Goal: Information Seeking & Learning: Learn about a topic

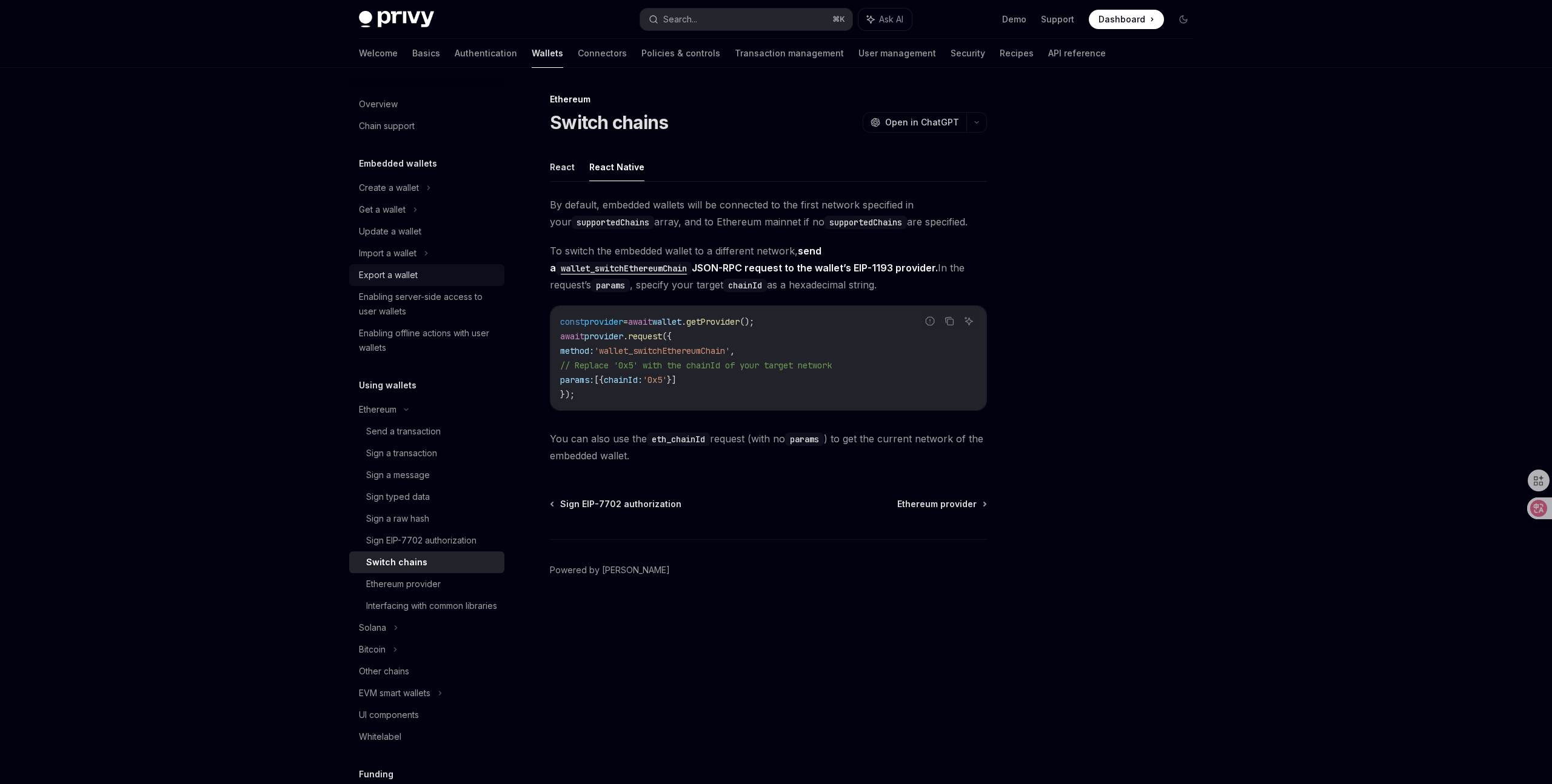
click at [410, 267] on link "Export a wallet" at bounding box center [426, 275] width 155 height 22
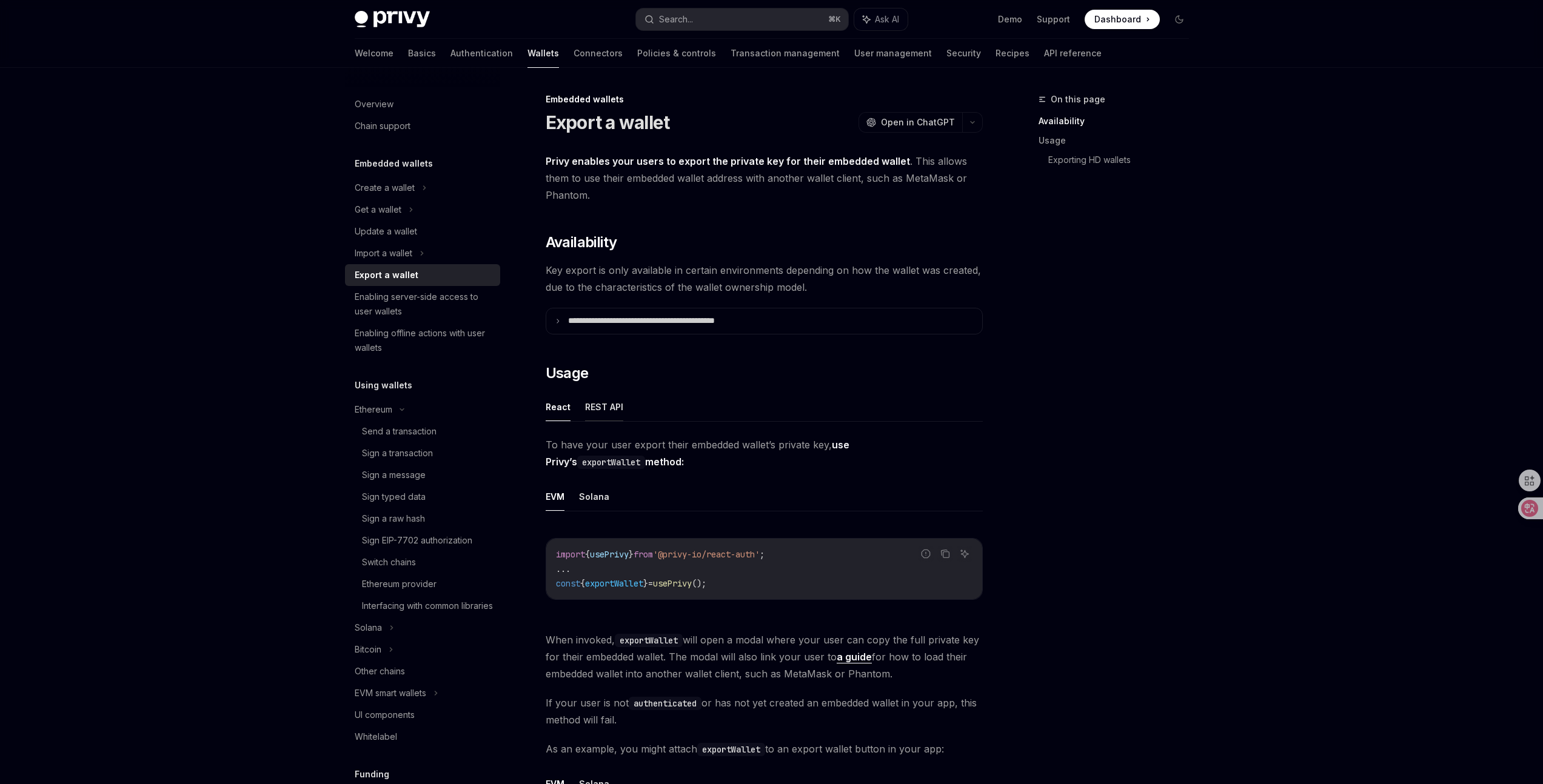
click at [607, 401] on button "REST API" at bounding box center [605, 407] width 38 height 29
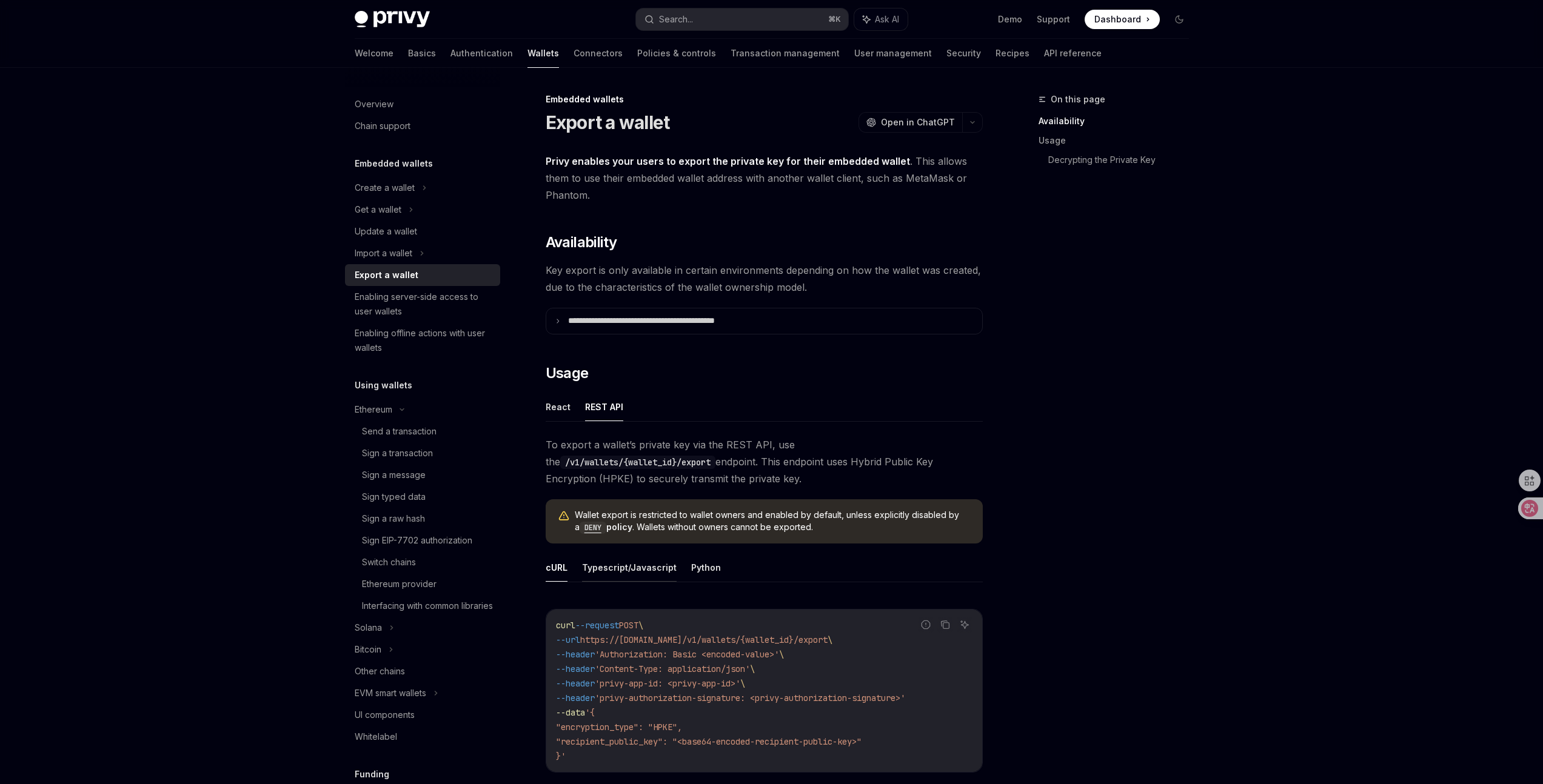
click at [648, 564] on button "Typescript/Javascript" at bounding box center [629, 567] width 95 height 29
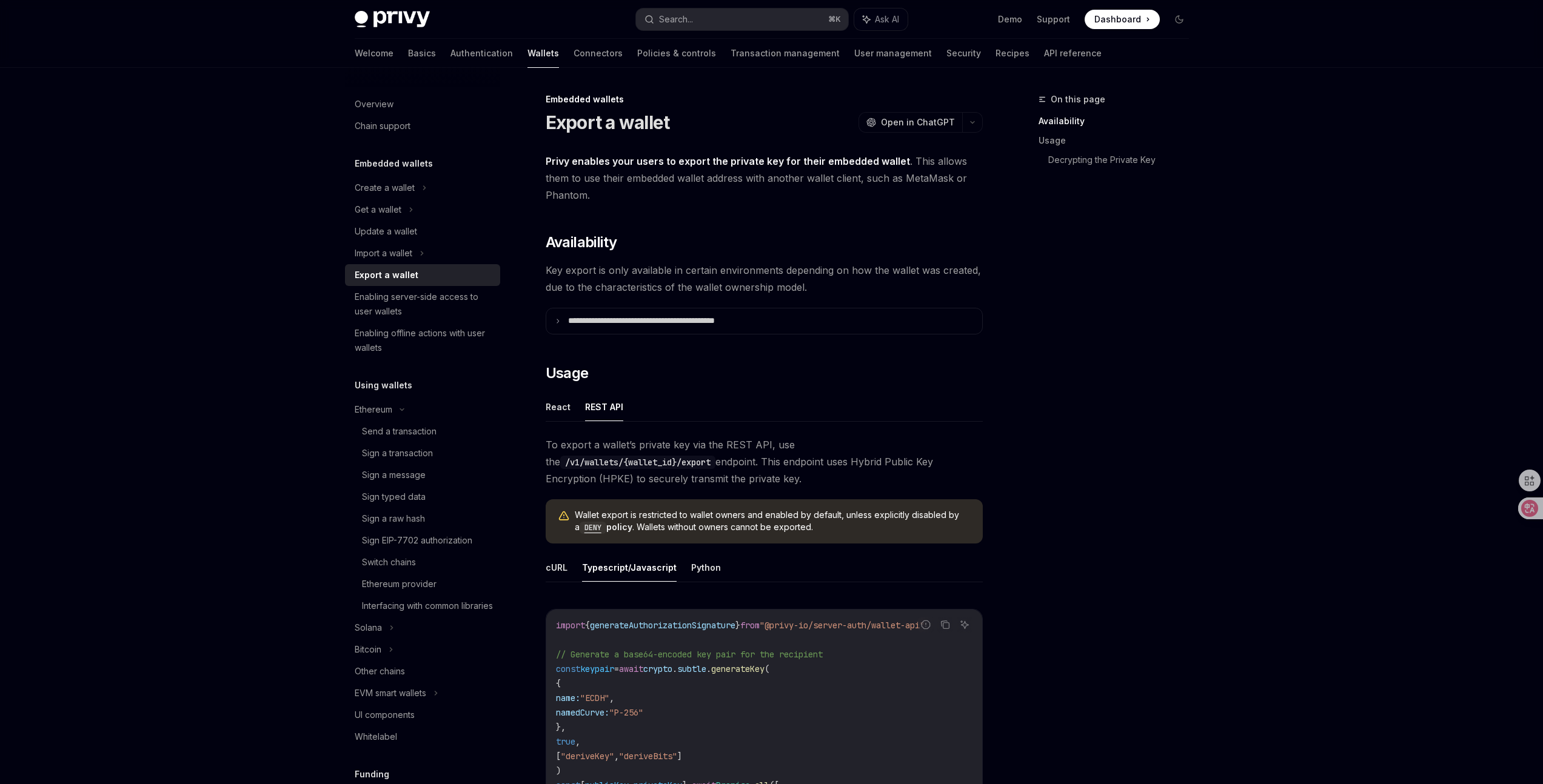
click at [1103, 451] on div "On this page Availability Usage Decrypting the Private Key" at bounding box center [1107, 438] width 184 height 692
click at [1109, 484] on div "On this page Availability Usage Decrypting the Private Key" at bounding box center [1107, 438] width 184 height 692
drag, startPoint x: 901, startPoint y: 534, endPoint x: 590, endPoint y: 502, distance: 312.6
click at [590, 502] on div "Wallet export is restricted to wallet owners and enabled by default, unless exp…" at bounding box center [764, 522] width 437 height 45
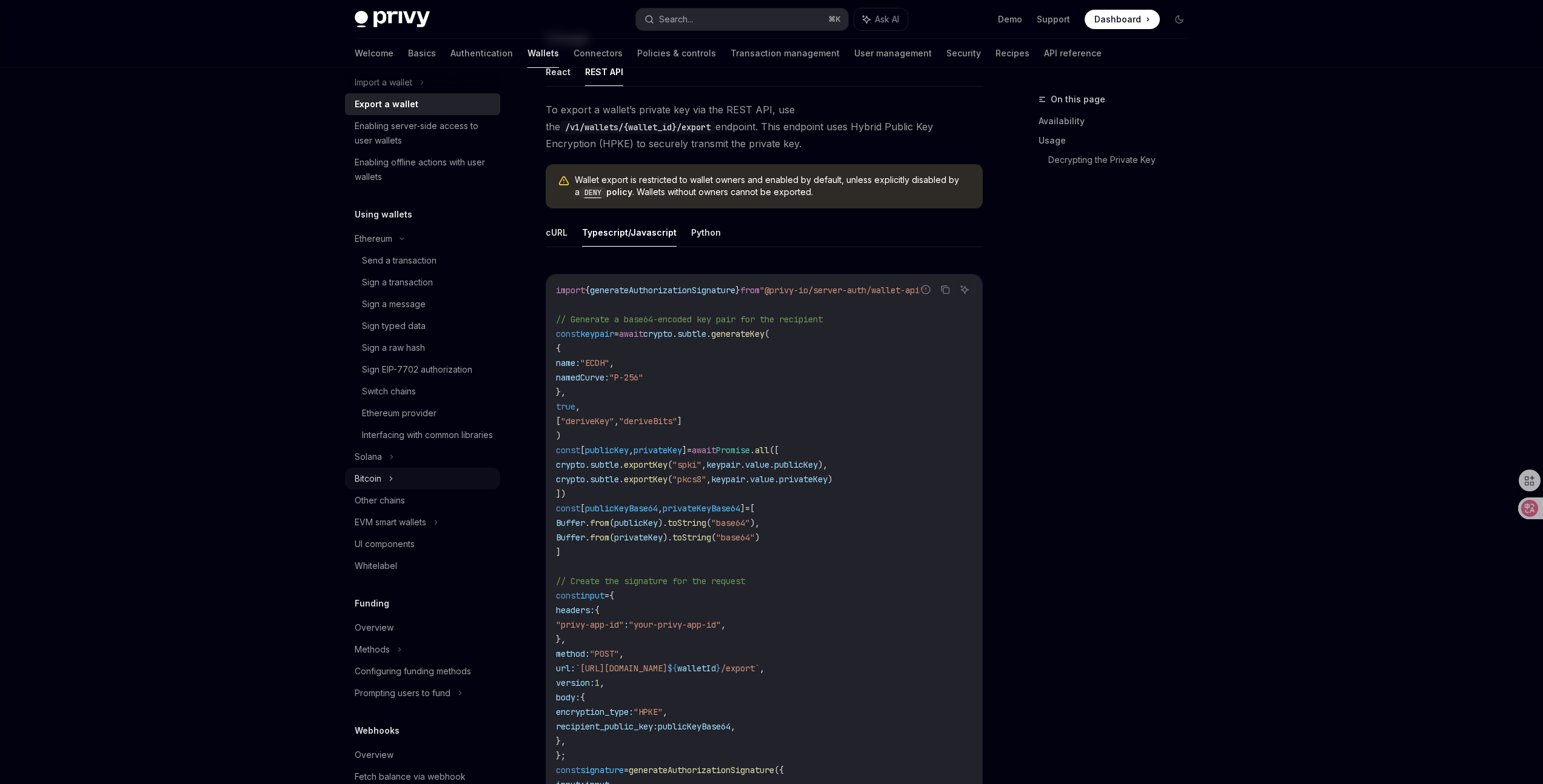
scroll to position [179, 0]
click at [430, 500] on div "Other chains" at bounding box center [423, 492] width 138 height 14
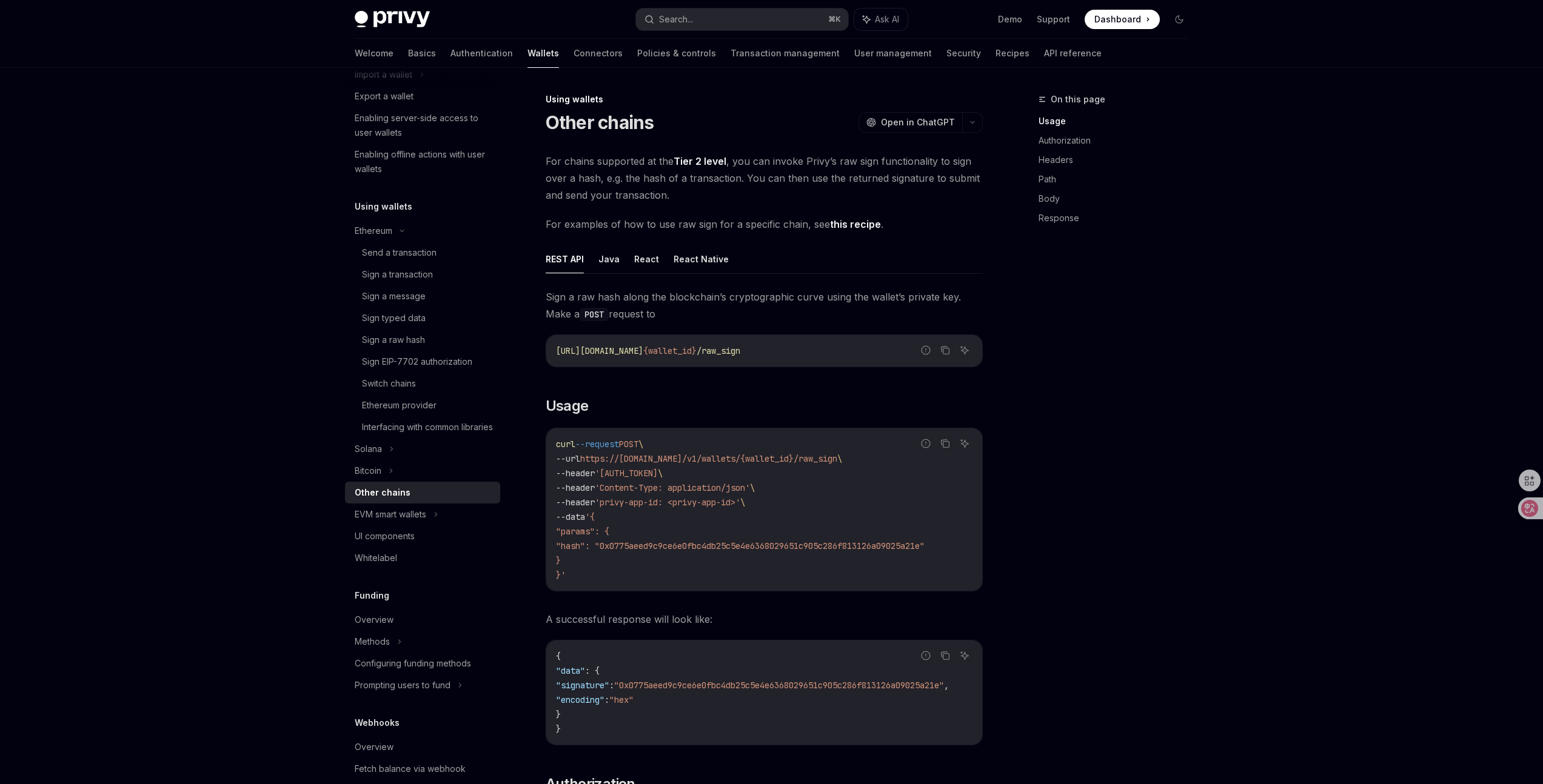
click at [708, 160] on link "Tier 2 level" at bounding box center [700, 161] width 52 height 12
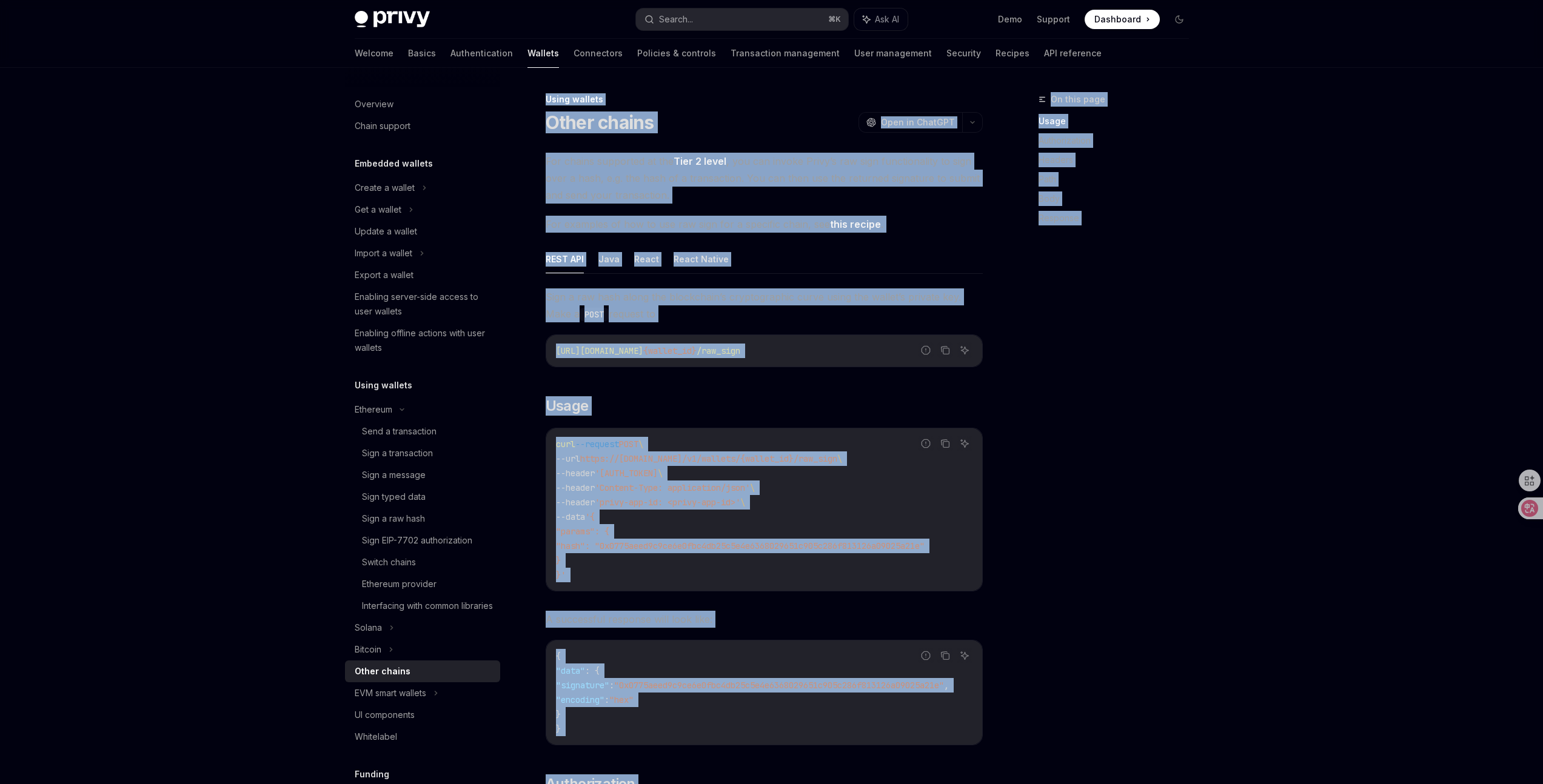
drag, startPoint x: 622, startPoint y: 637, endPoint x: 558, endPoint y: 635, distance: 64.0
click at [1070, 548] on div "On this page Usage Authorization Headers Path Body Response" at bounding box center [1107, 438] width 184 height 692
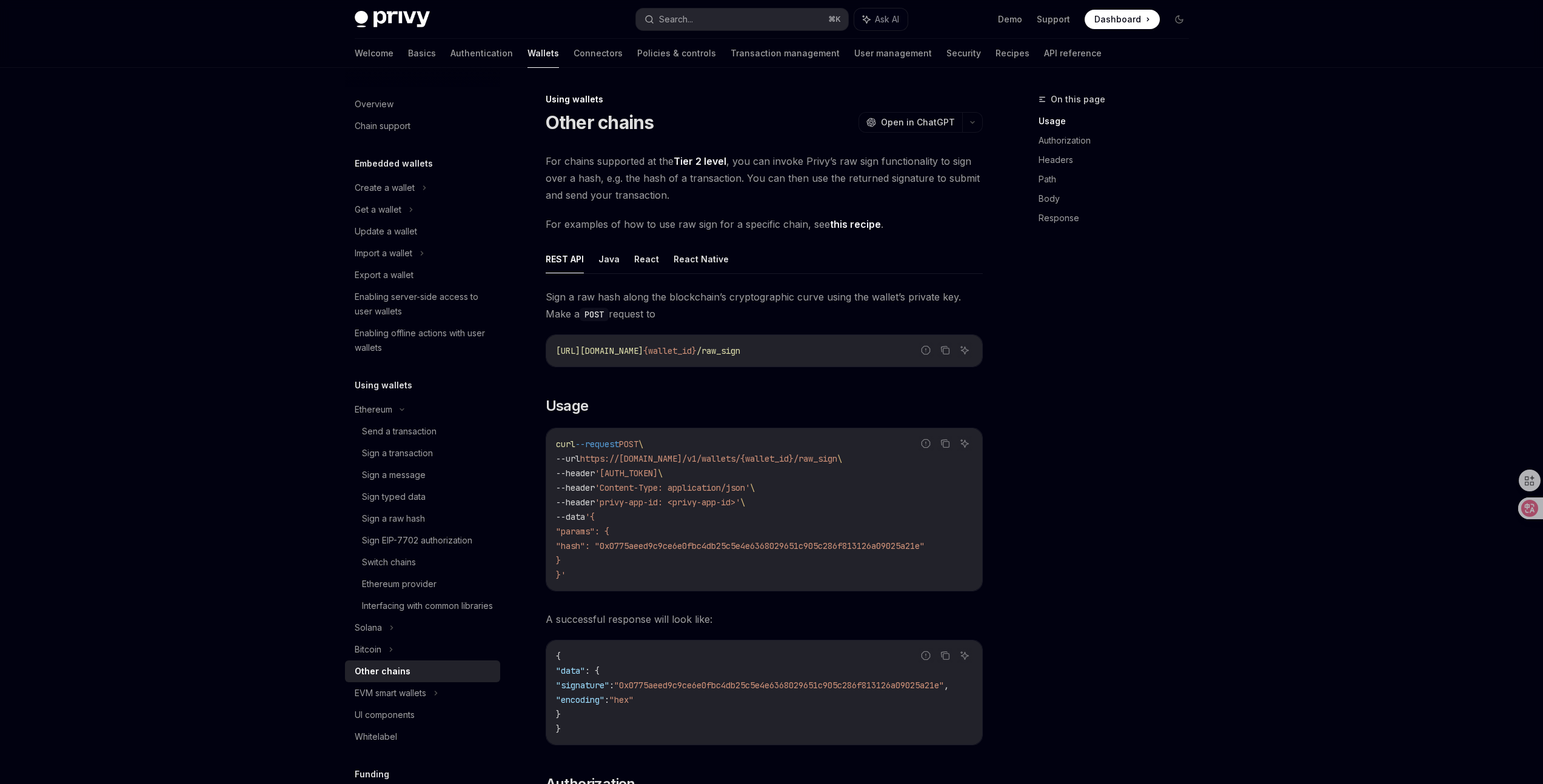
click at [715, 164] on link "Tier 2 level" at bounding box center [700, 161] width 52 height 12
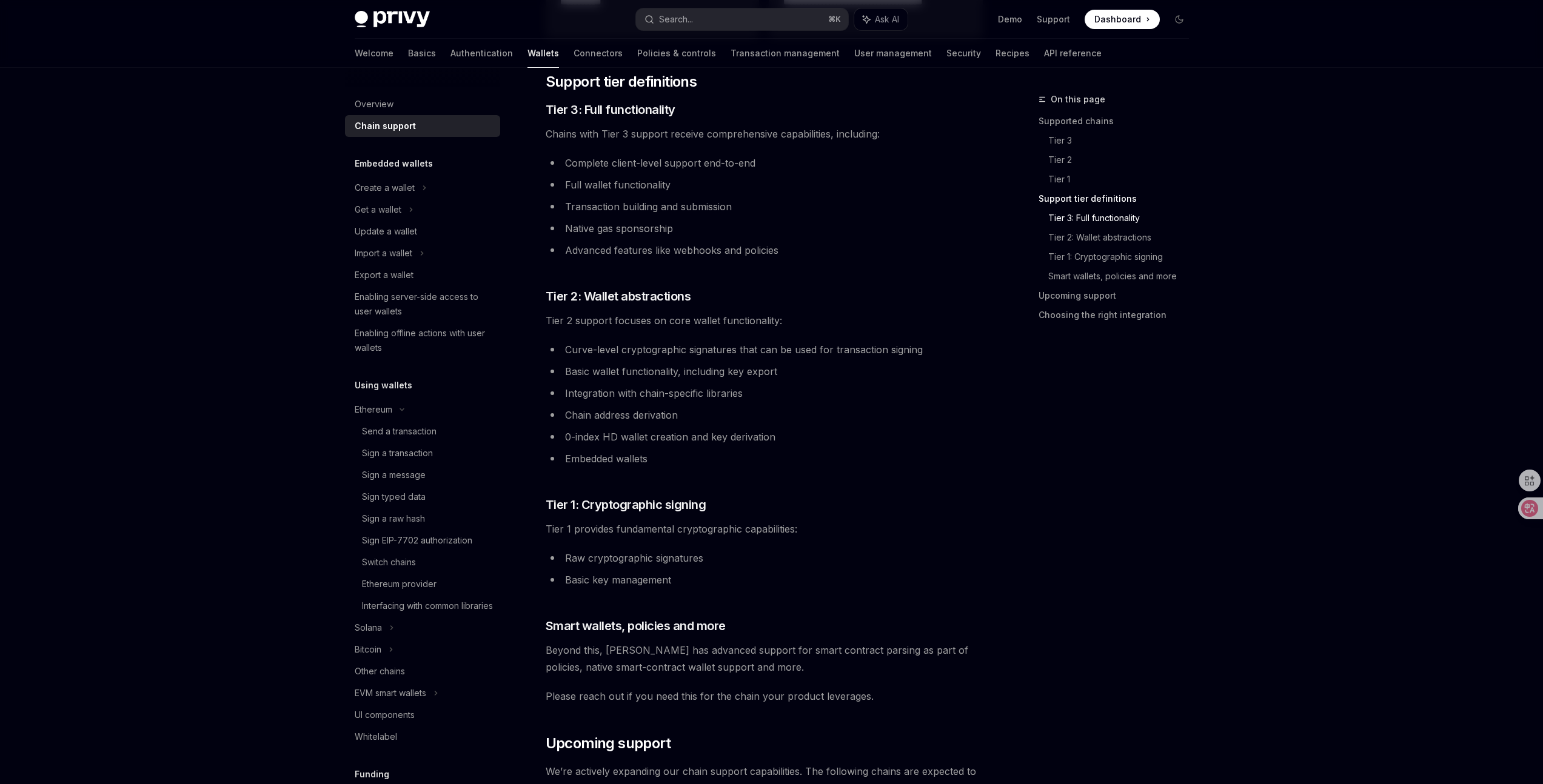
scroll to position [696, 0]
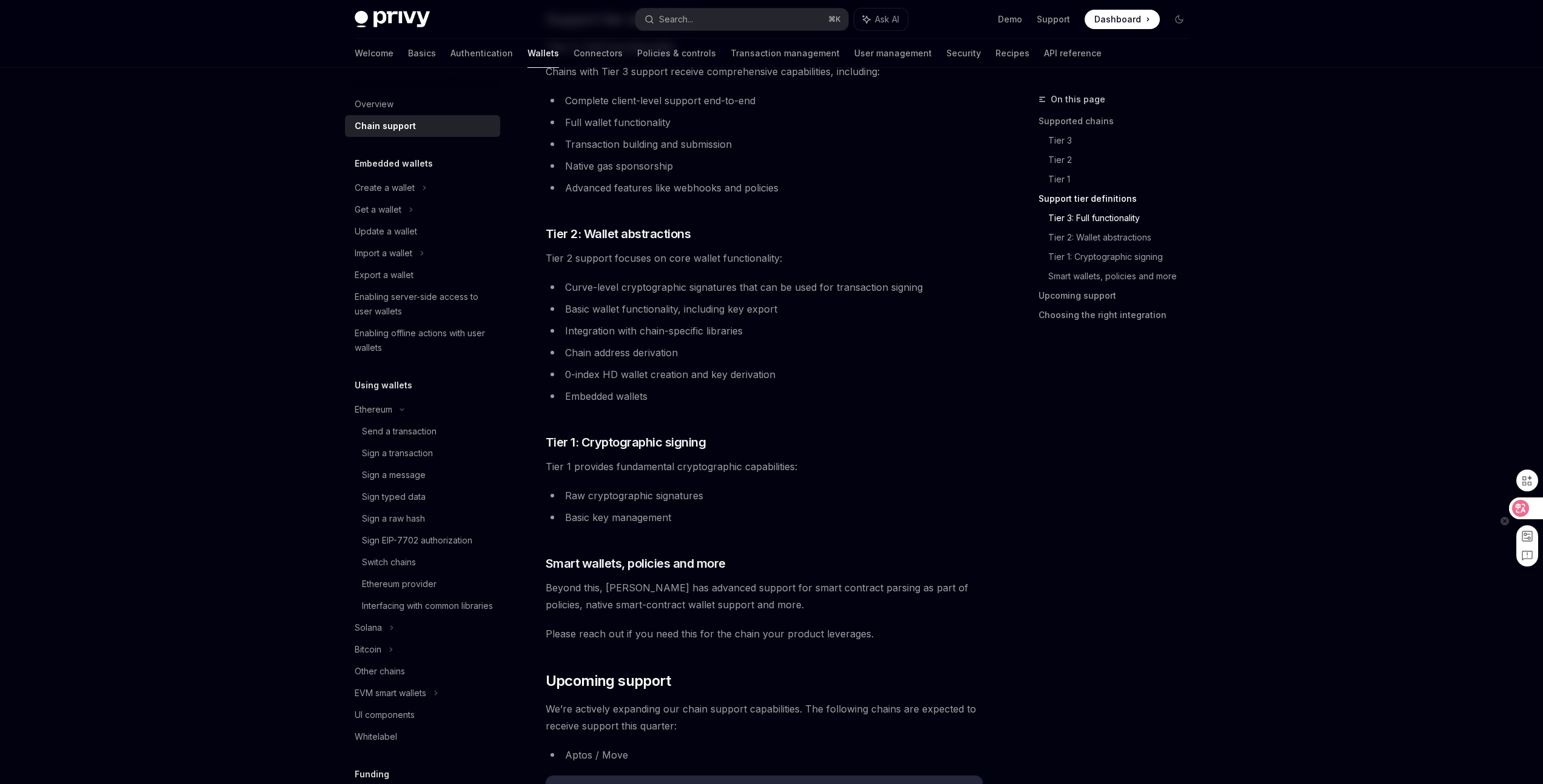
click at [1514, 507] on icon at bounding box center [1521, 508] width 17 height 17
type textarea "*"
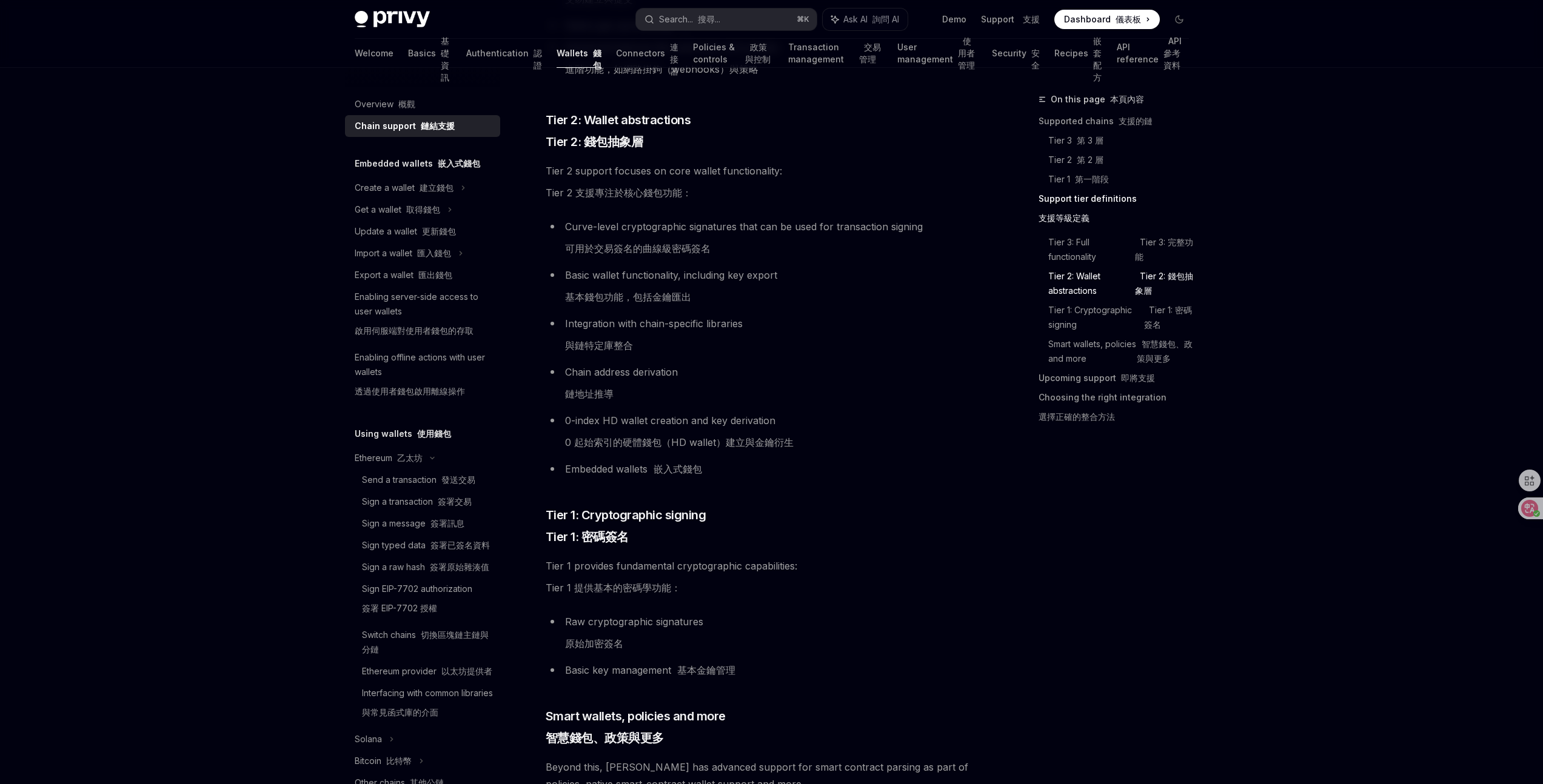
scroll to position [1102, 0]
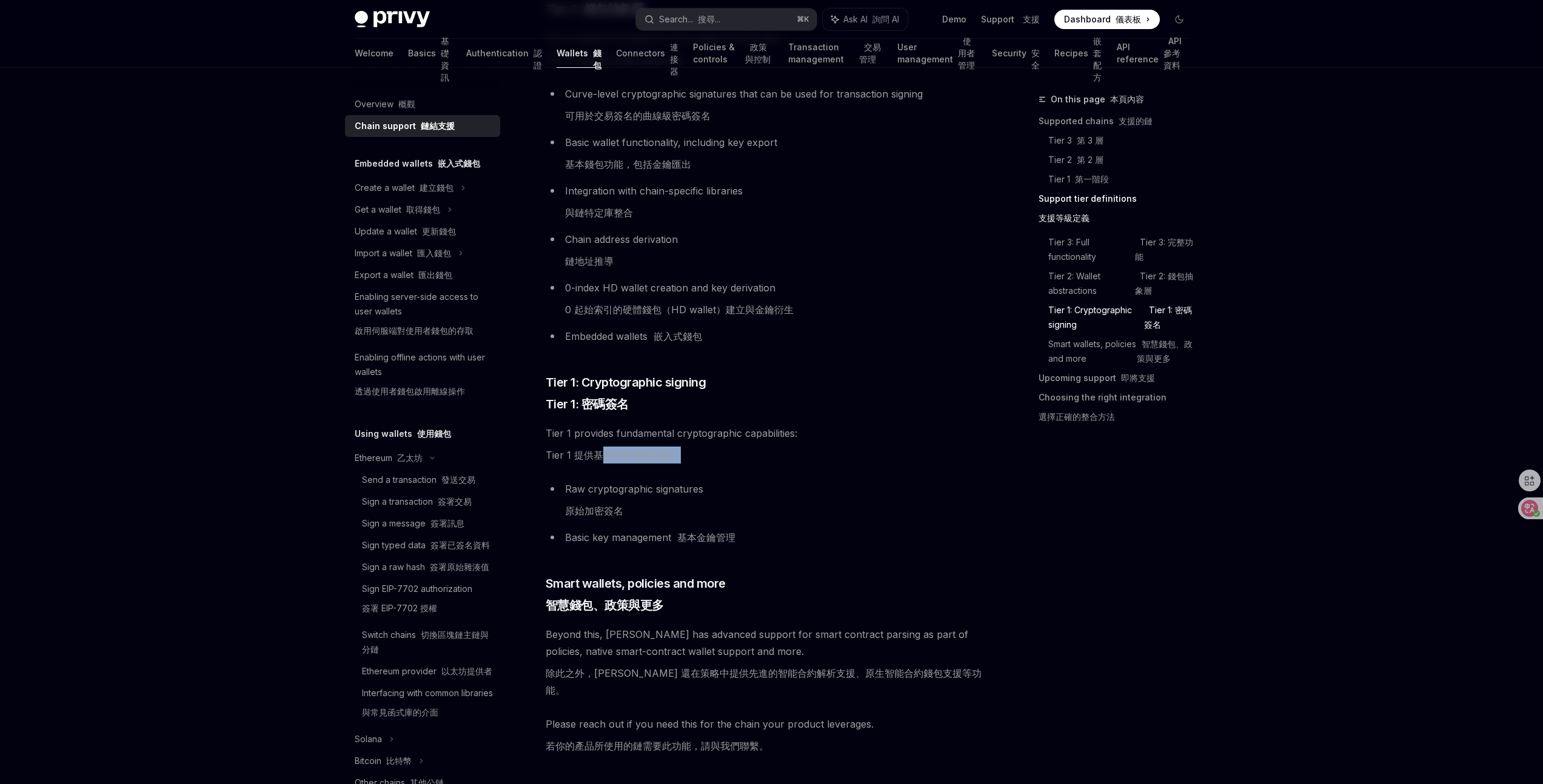
drag, startPoint x: 607, startPoint y: 454, endPoint x: 740, endPoint y: 457, distance: 133.0
click at [740, 457] on span "Tier 1 provides fundamental cryptographic capabilities: Tier 1 提供基本的密碼學功能：" at bounding box center [764, 447] width 437 height 44
click at [946, 528] on ul "Raw cryptographic signatures 原始加密簽名 Basic key management 基本金鑰管理" at bounding box center [764, 513] width 437 height 66
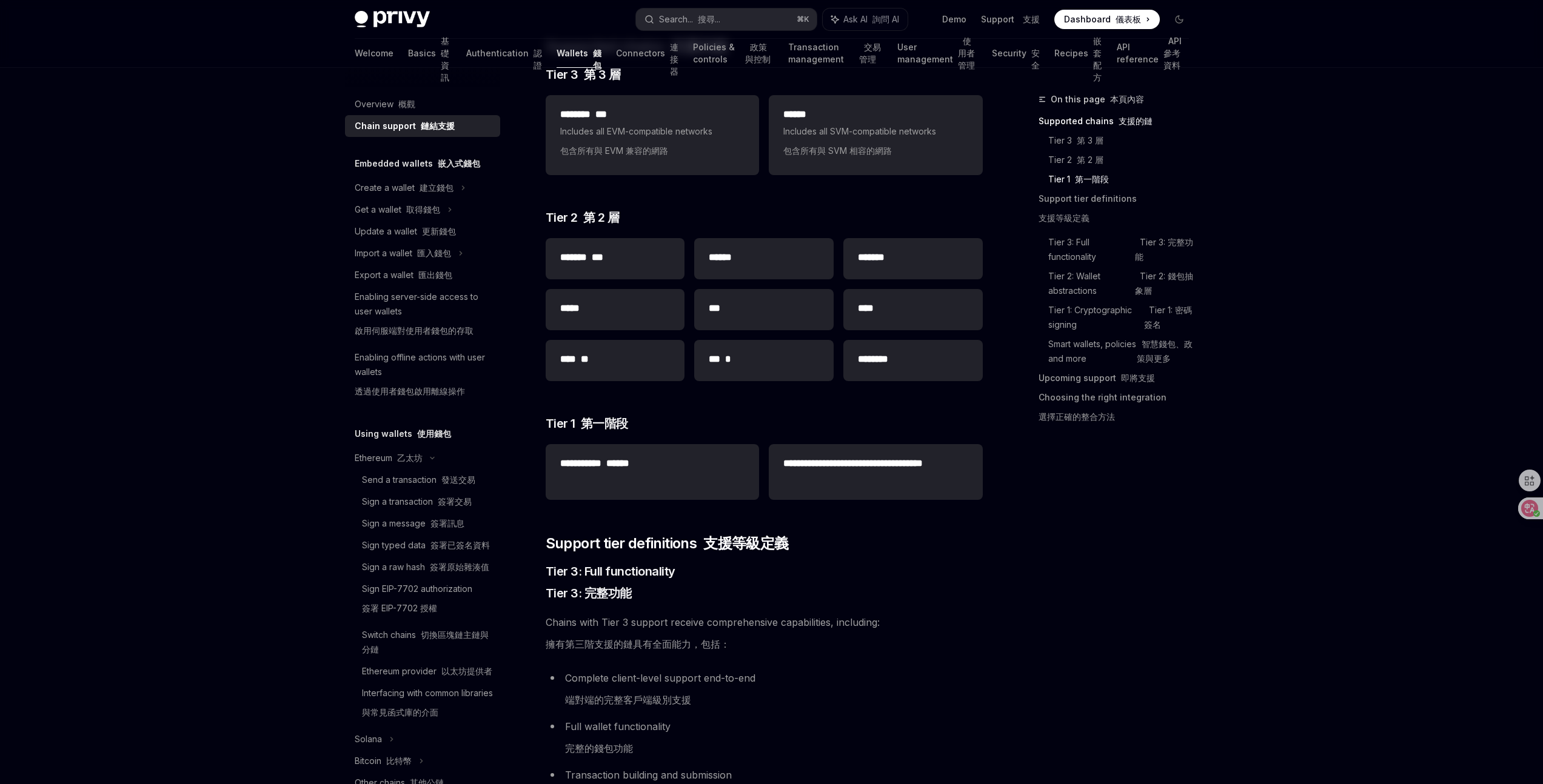
scroll to position [505, 0]
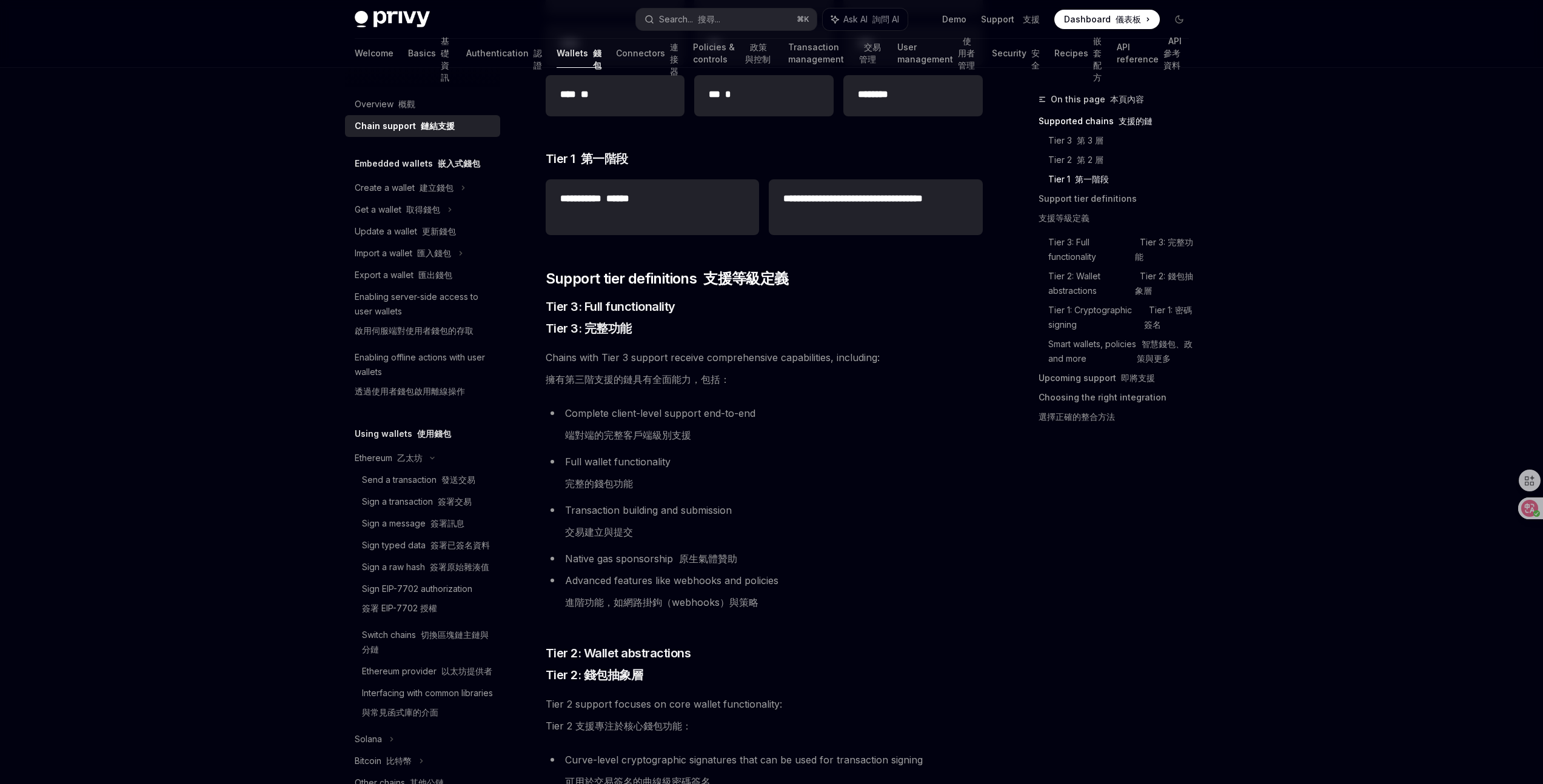
click at [806, 582] on li "Advanced features like webhooks and policies 進階功能，如網路掛鉤（webhooks）與策略" at bounding box center [764, 594] width 437 height 44
click at [866, 519] on li "Transaction building and submission 交易建立與提交" at bounding box center [764, 524] width 437 height 44
